Goal: Information Seeking & Learning: Learn about a topic

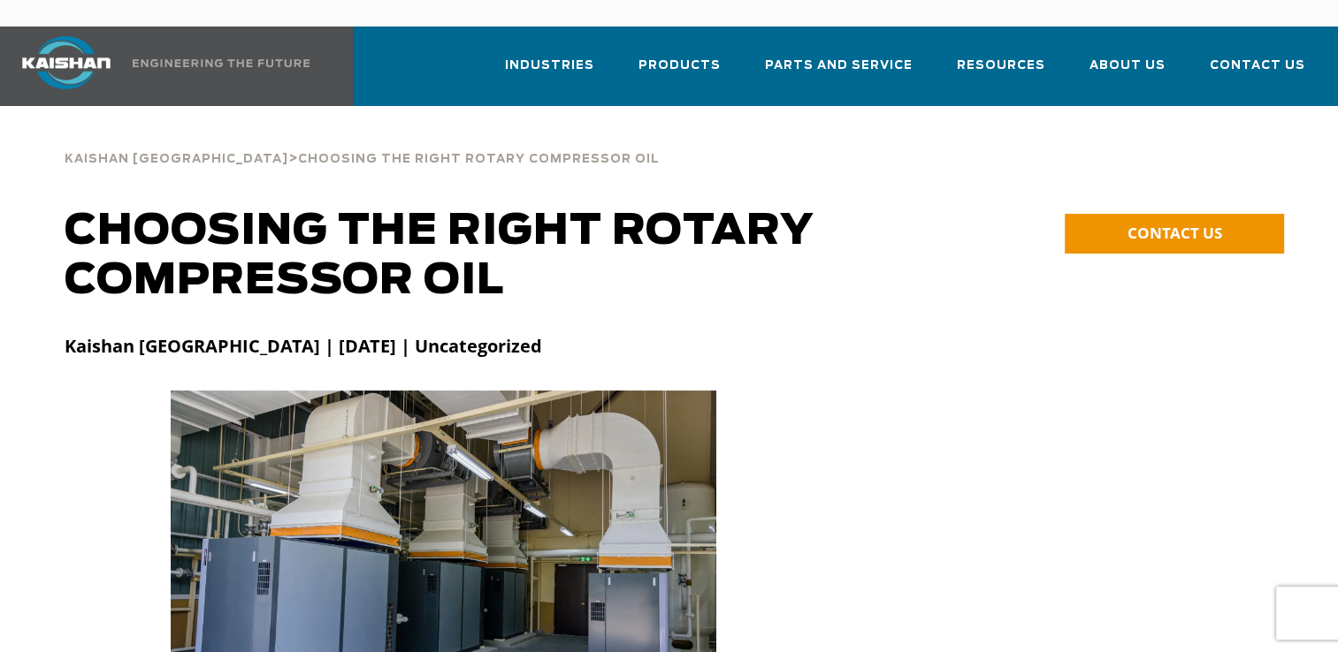
click at [284, 259] on h1 "Choosing the Right Rotary Compressor Oil" at bounding box center [516, 256] width 902 height 99
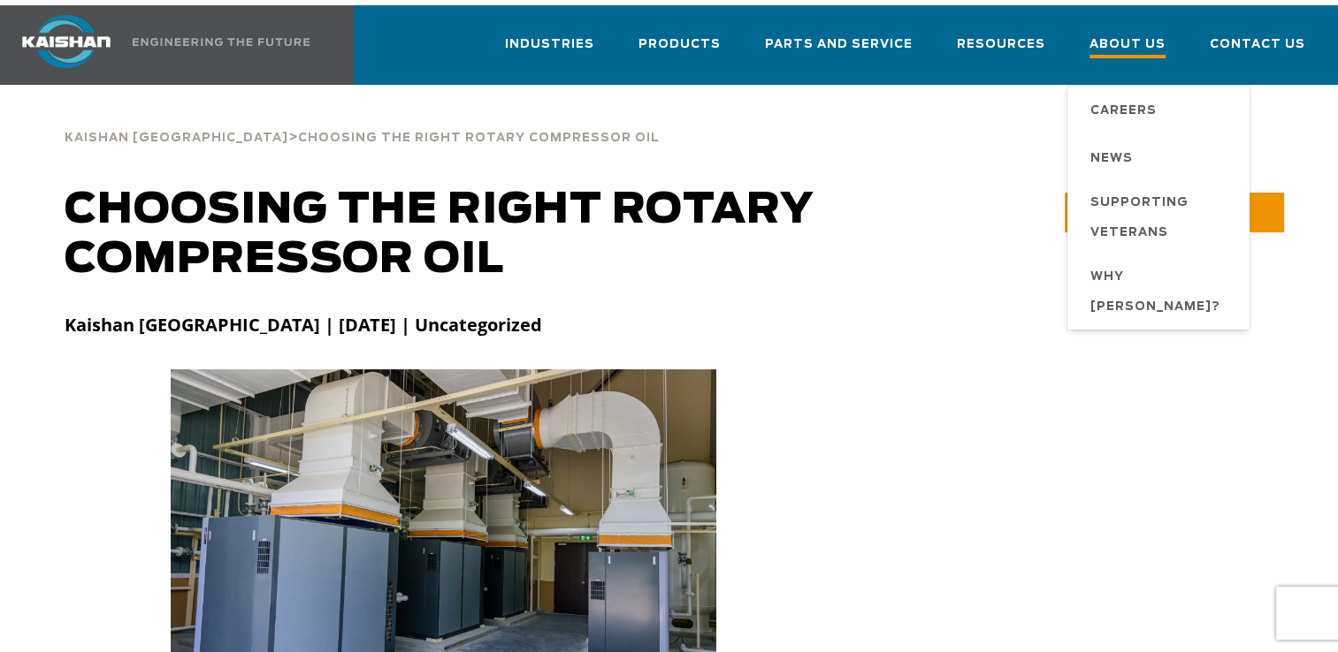
click at [1145, 34] on span "About Us" at bounding box center [1127, 46] width 76 height 24
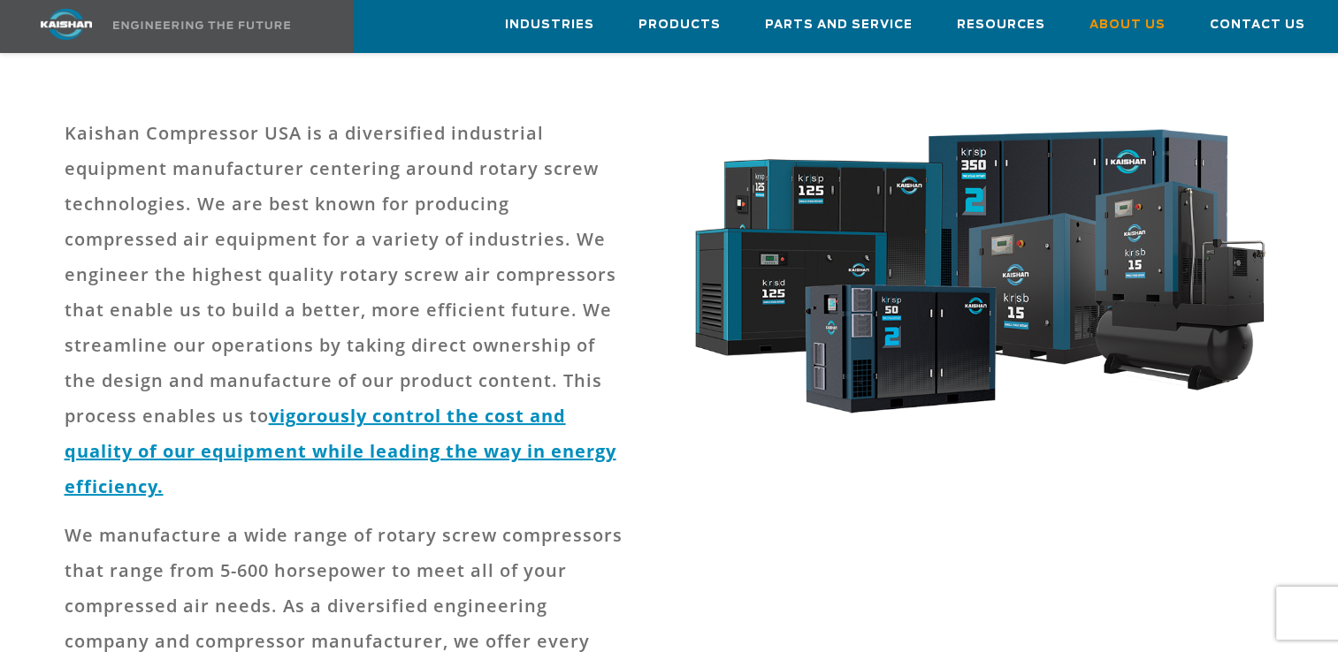
scroll to position [198, 0]
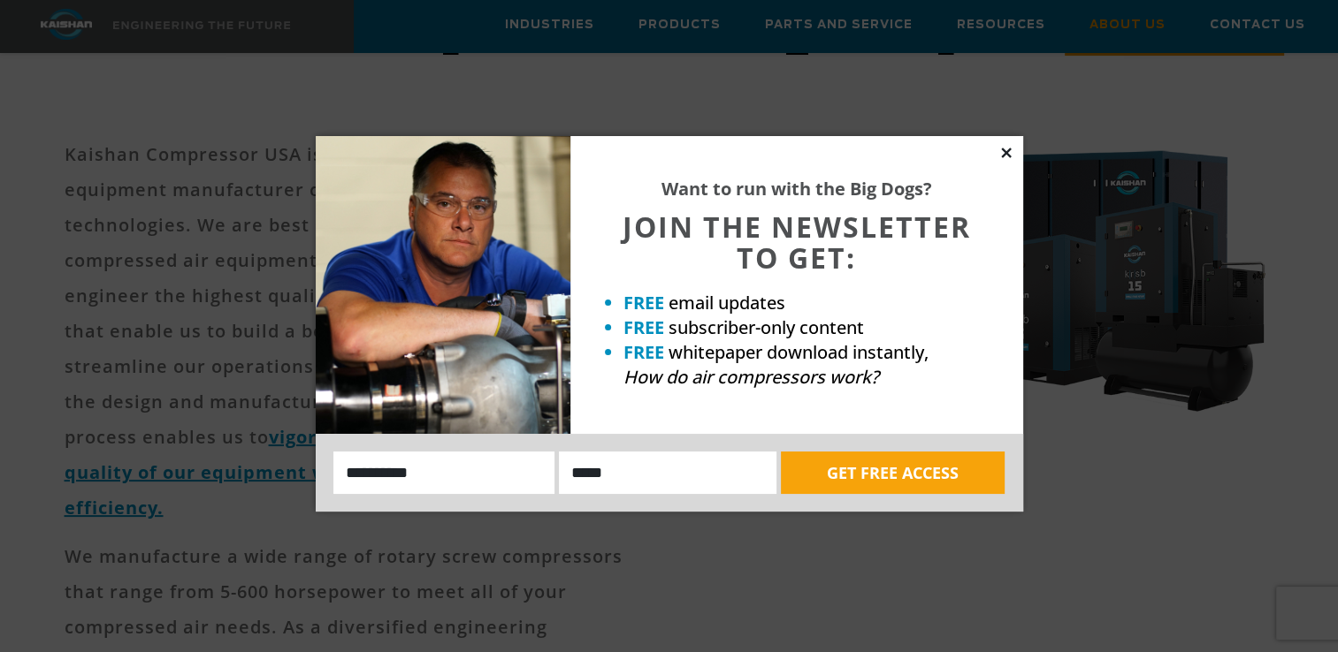
click at [1005, 154] on icon at bounding box center [1006, 153] width 16 height 16
